Goal: Task Accomplishment & Management: Complete application form

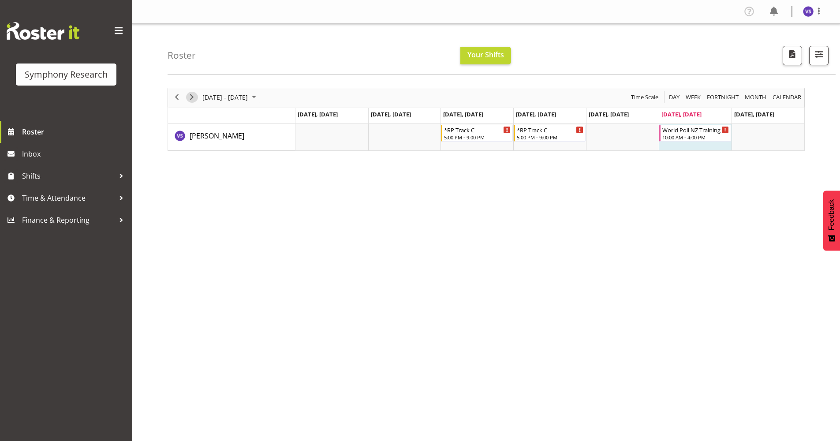
click at [192, 97] on span "Next" at bounding box center [192, 97] width 11 height 11
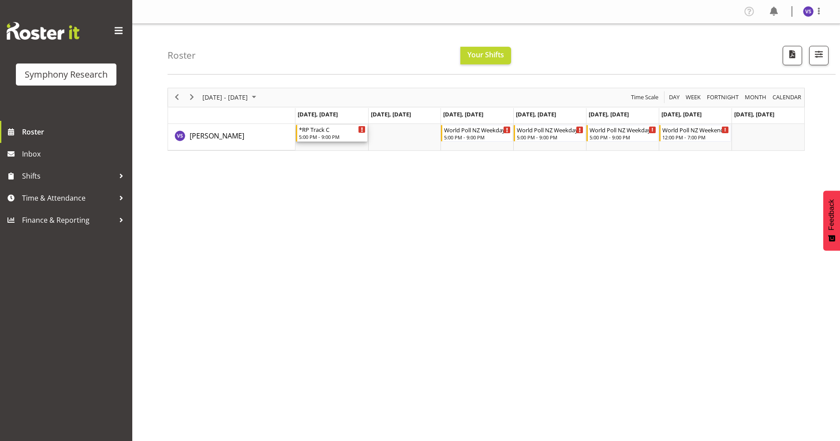
click at [334, 132] on div "*RP Track C" at bounding box center [332, 129] width 67 height 9
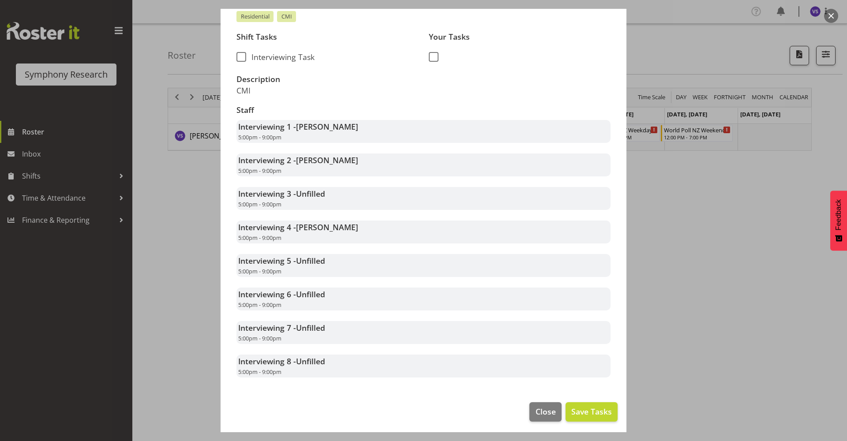
scroll to position [191, 0]
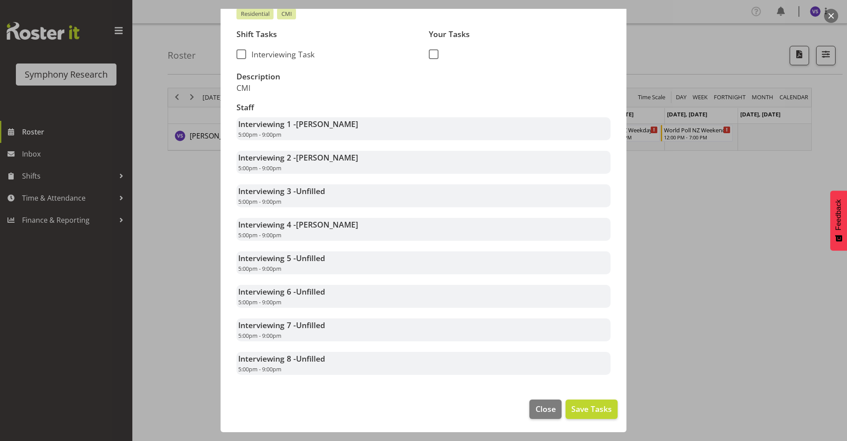
click at [173, 262] on div at bounding box center [423, 220] width 847 height 441
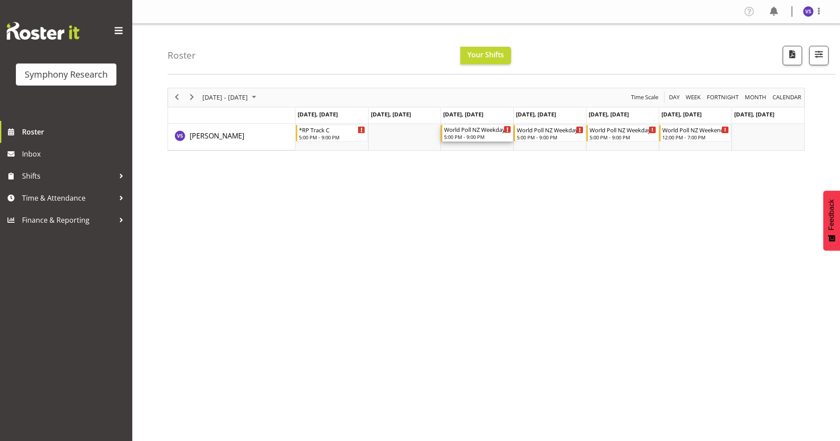
click at [477, 132] on div "World Poll NZ Weekdays" at bounding box center [477, 129] width 67 height 9
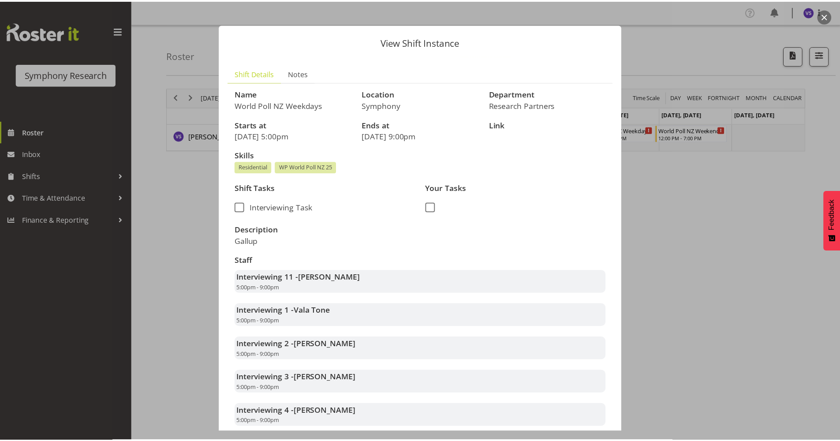
scroll to position [0, 0]
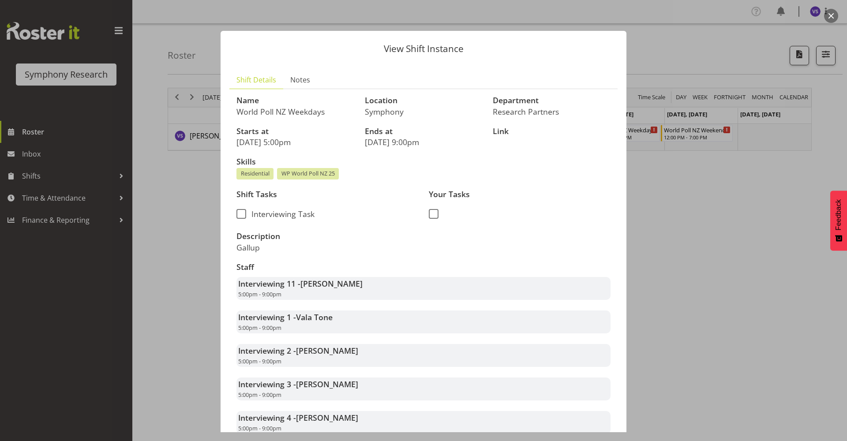
click at [677, 196] on div at bounding box center [423, 220] width 847 height 441
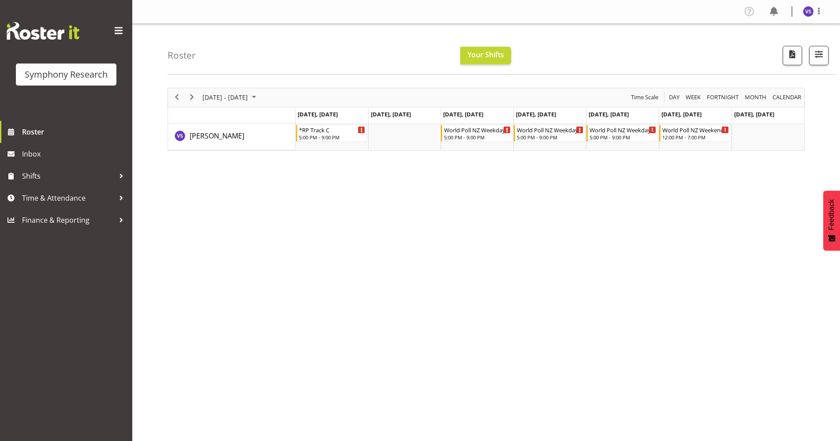
click at [518, 193] on div "August 18 - 24, 2025 Today Day Week Fortnight Month calendar Month Agenda Time …" at bounding box center [504, 257] width 673 height 353
click at [378, 196] on div "August 18 - 24, 2025 Today Day Week Fortnight Month calendar Month Agenda Time …" at bounding box center [504, 257] width 673 height 353
click at [191, 99] on span "Next" at bounding box center [192, 97] width 11 height 11
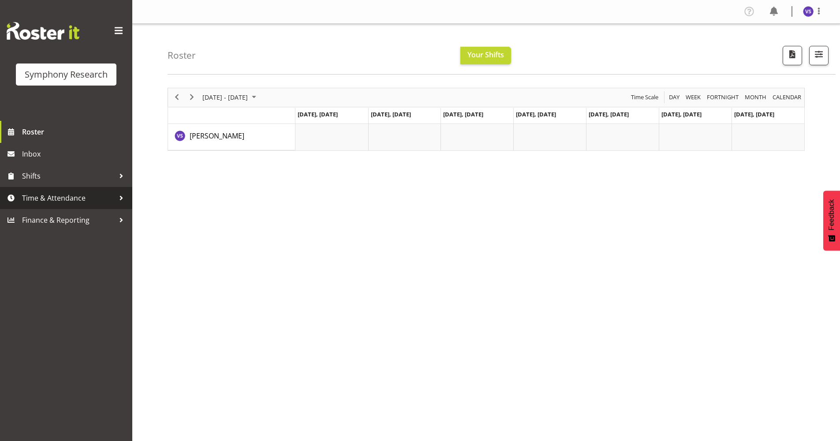
click at [126, 200] on div at bounding box center [121, 197] width 13 height 13
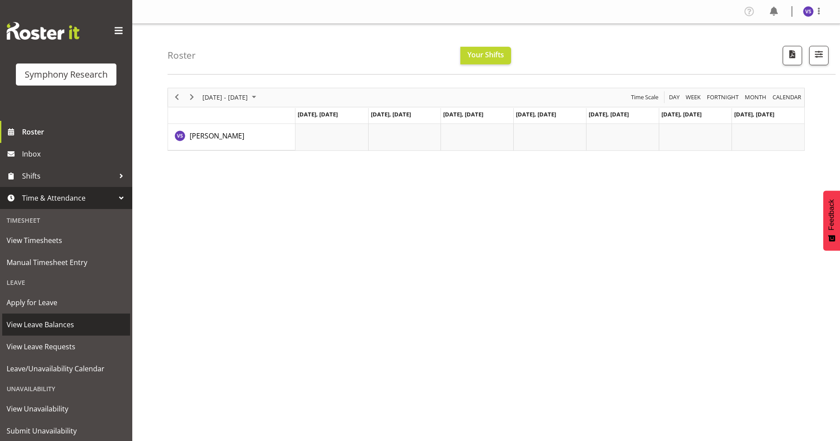
scroll to position [25, 0]
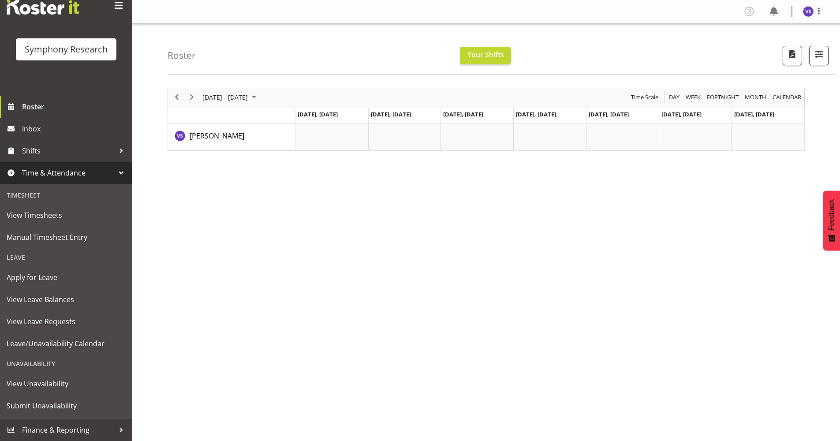
click at [45, 360] on div "Unavailability" at bounding box center [66, 364] width 128 height 18
click at [45, 365] on div "Unavailability" at bounding box center [66, 364] width 128 height 18
click at [41, 411] on span "Submit Unavailability" at bounding box center [66, 405] width 119 height 13
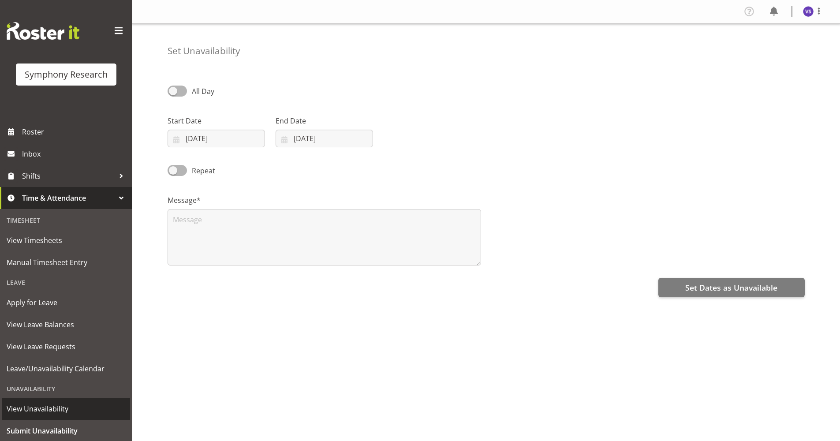
select select "7"
select select "2025"
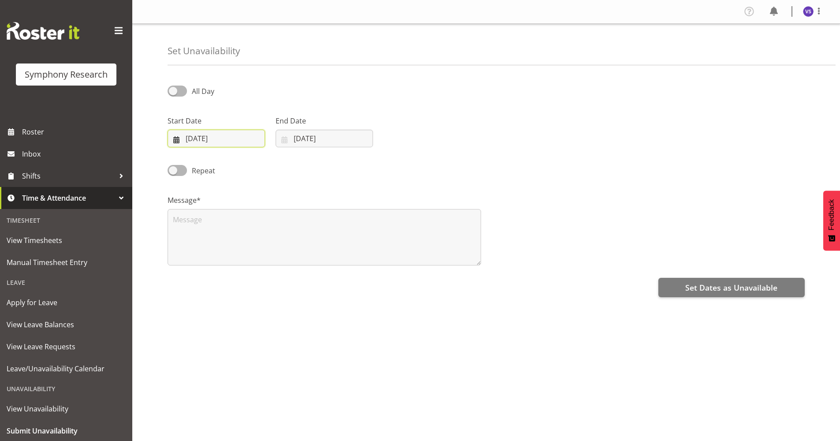
click at [176, 140] on input "[DATE]" at bounding box center [216, 139] width 97 height 18
click at [221, 278] on span "26" at bounding box center [220, 276] width 7 height 8
type input "26/08/2025"
click at [285, 141] on input "16/08/2025" at bounding box center [324, 139] width 97 height 18
click at [328, 277] on span "26" at bounding box center [328, 276] width 7 height 8
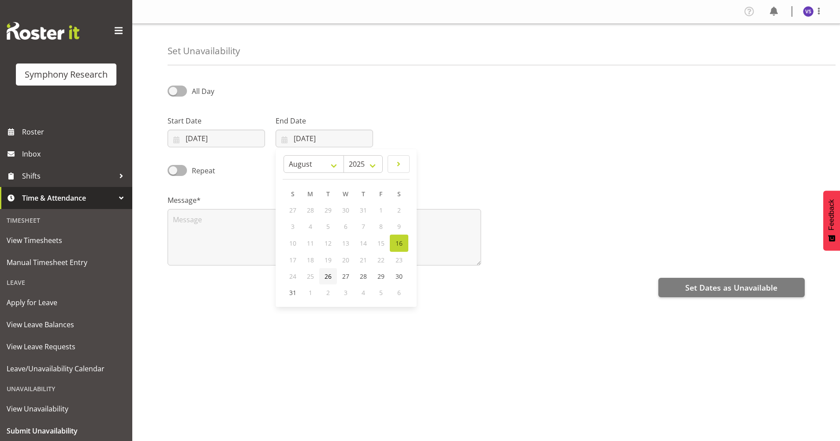
type input "26/08/2025"
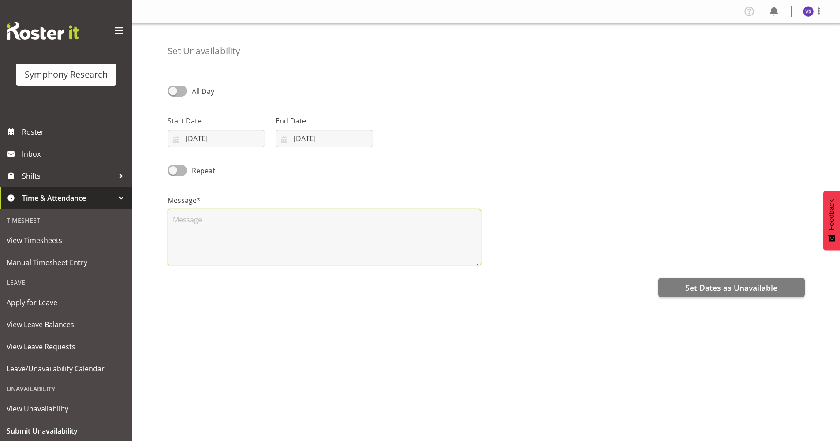
click at [197, 227] on textarea at bounding box center [325, 237] width 314 height 56
type textarea "NA"
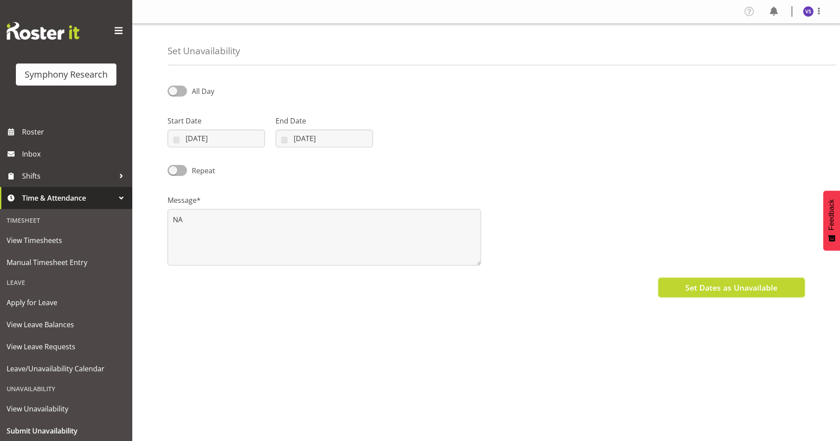
click at [742, 290] on span "Set Dates as Unavailable" at bounding box center [732, 287] width 92 height 11
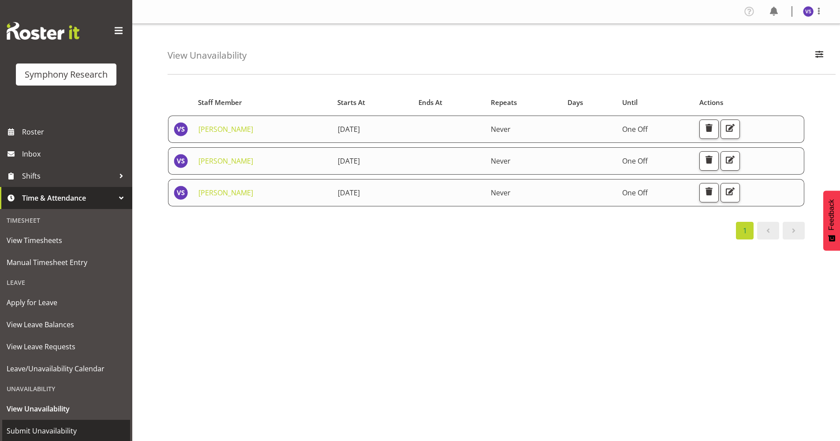
click at [43, 431] on span "Submit Unavailability" at bounding box center [66, 430] width 119 height 13
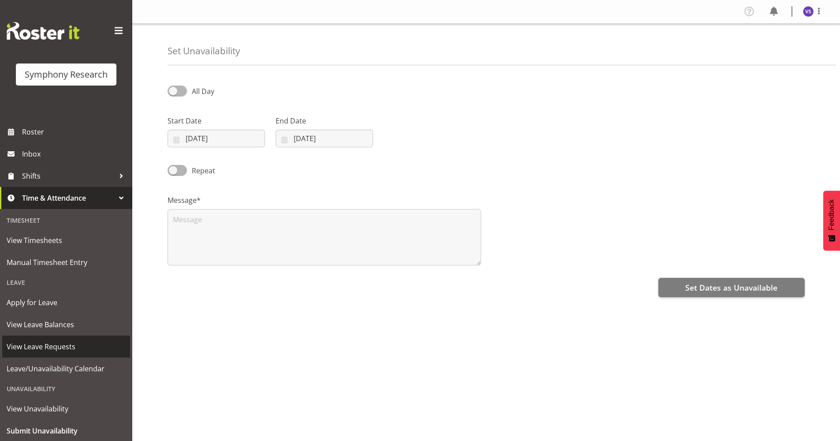
select select "7"
select select "2025"
click at [173, 142] on input "[DATE]" at bounding box center [216, 139] width 97 height 18
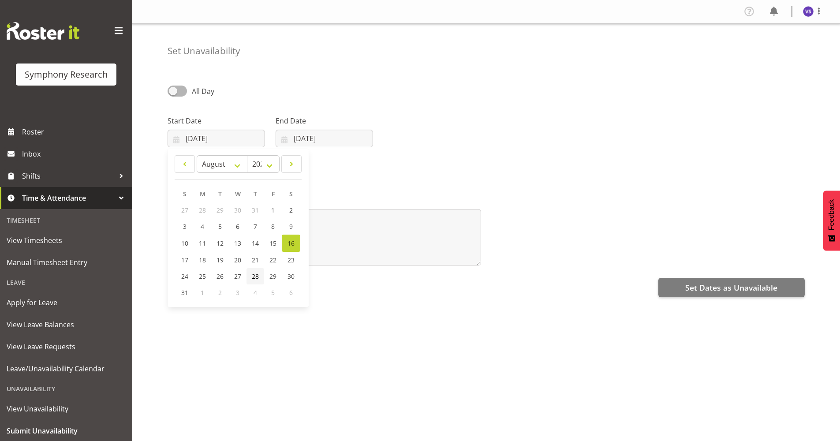
click at [254, 278] on span "28" at bounding box center [255, 276] width 7 height 8
type input "28/08/2025"
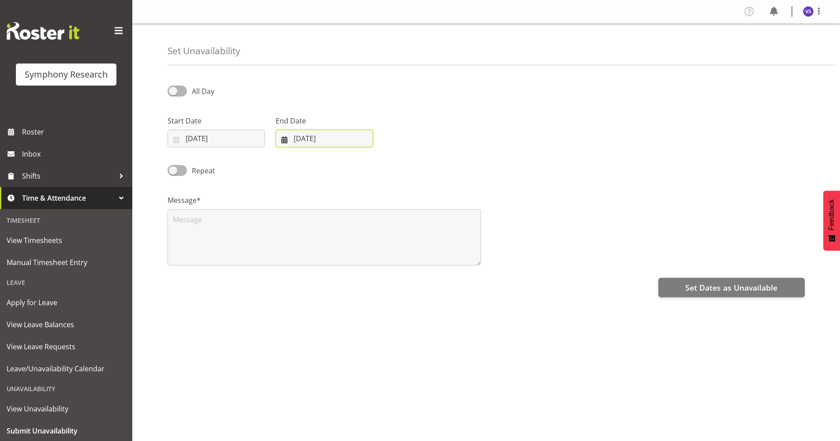
click at [285, 140] on input "16/08/2025" at bounding box center [324, 139] width 97 height 18
click at [366, 277] on span "28" at bounding box center [363, 276] width 7 height 8
type input "28/08/2025"
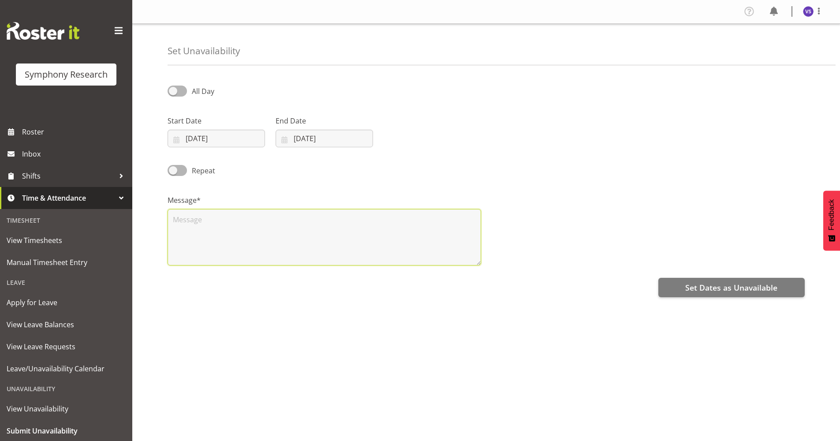
click at [269, 236] on textarea at bounding box center [325, 237] width 314 height 56
type textarea "NA"
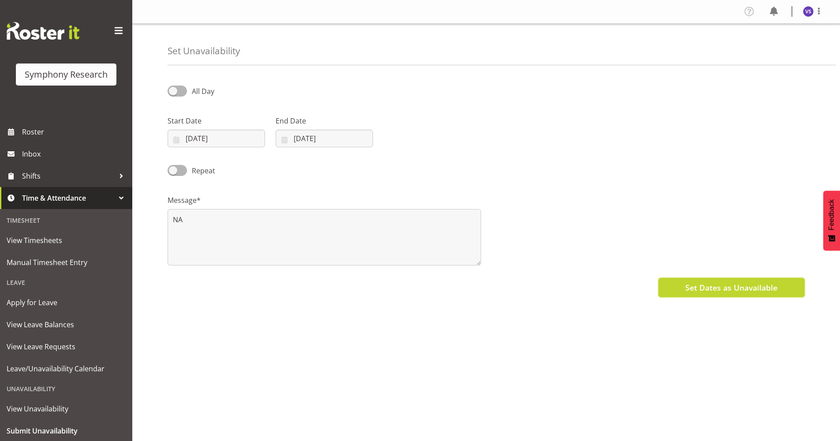
click at [742, 293] on span "Set Dates as Unavailable" at bounding box center [732, 287] width 92 height 11
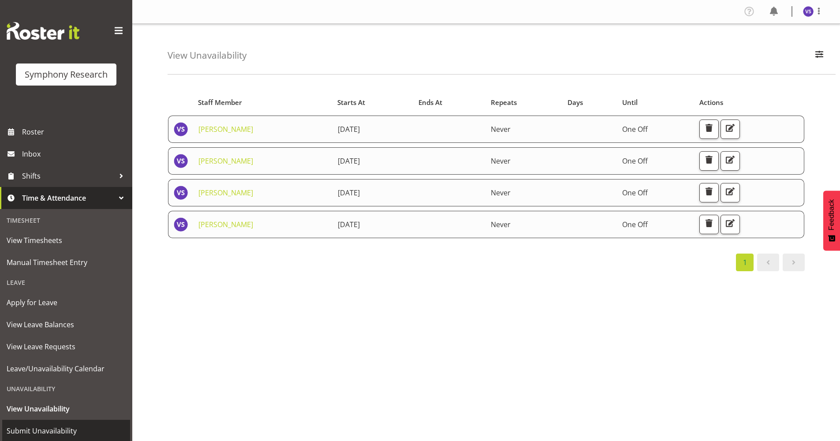
click at [27, 432] on span "Submit Unavailability" at bounding box center [66, 430] width 119 height 13
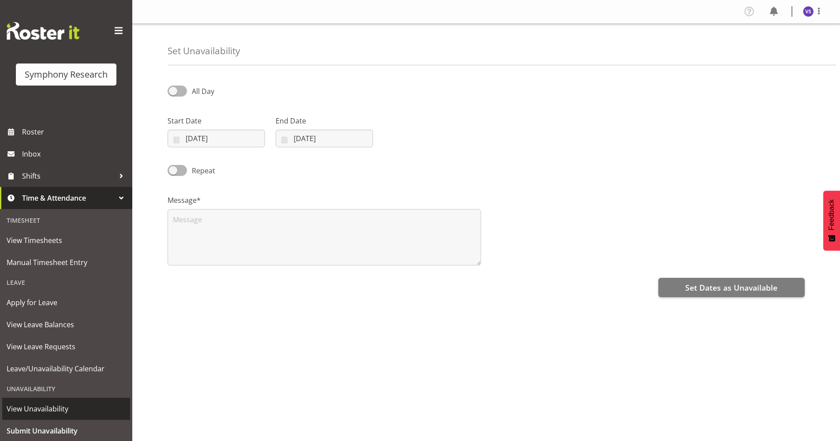
select select "7"
select select "2025"
click at [180, 138] on input "16/08/2025" at bounding box center [216, 139] width 97 height 18
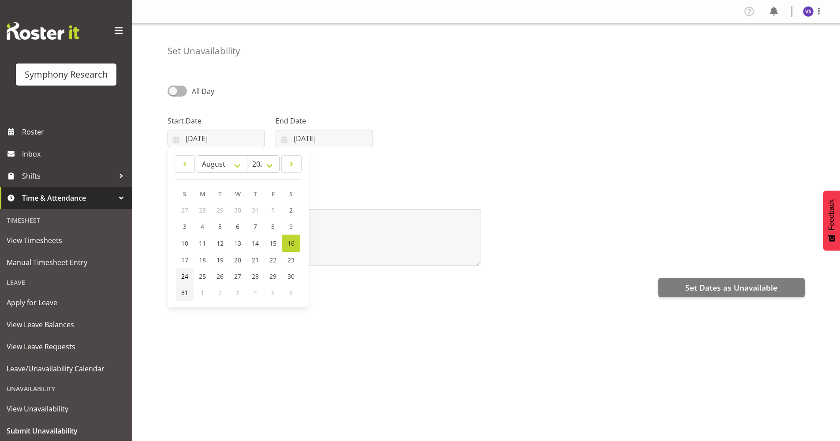
drag, startPoint x: 182, startPoint y: 298, endPoint x: 190, endPoint y: 279, distance: 20.6
click at [182, 298] on link "31" at bounding box center [185, 293] width 18 height 16
type input "31/08/2025"
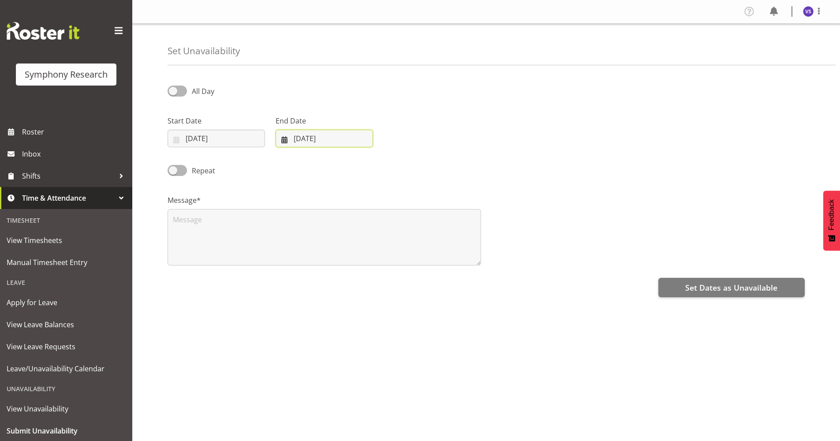
click at [282, 137] on input "16/08/2025" at bounding box center [324, 139] width 97 height 18
click at [291, 291] on span "31" at bounding box center [292, 293] width 7 height 8
type input "31/08/2025"
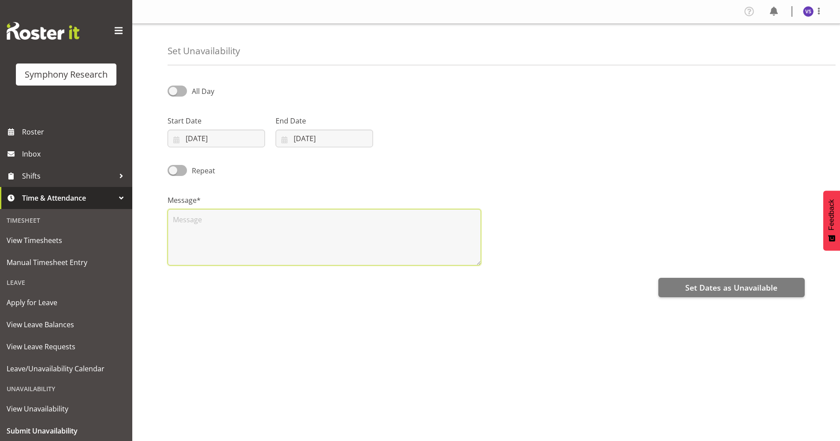
click at [229, 225] on textarea at bounding box center [325, 237] width 314 height 56
type textarea "NA"
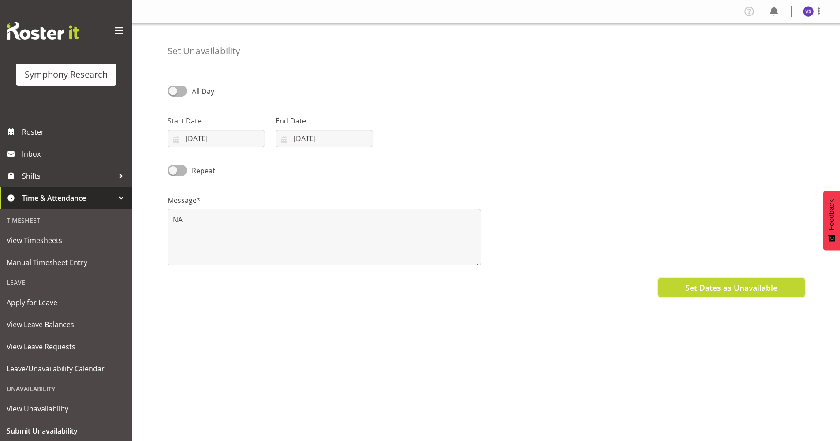
click at [772, 285] on span "Set Dates as Unavailable" at bounding box center [732, 287] width 92 height 11
